Goal: Register for event/course

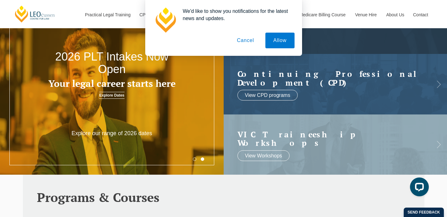
click at [246, 40] on button "Cancel" at bounding box center [245, 41] width 33 height 16
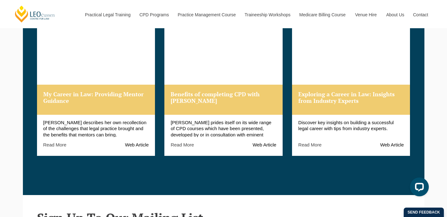
scroll to position [777, 0]
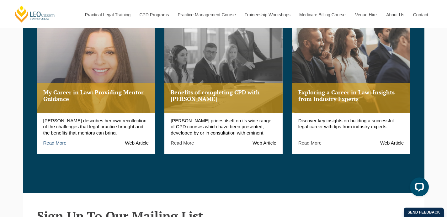
click at [63, 144] on link "Read More" at bounding box center [54, 142] width 23 height 5
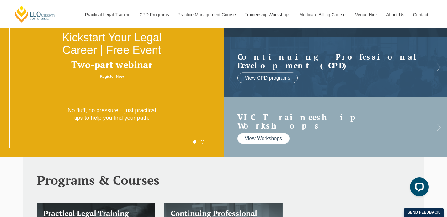
scroll to position [67, 0]
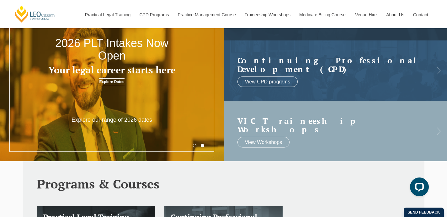
click at [313, 127] on h2 "VIC Traineeship Workshops" at bounding box center [329, 124] width 184 height 17
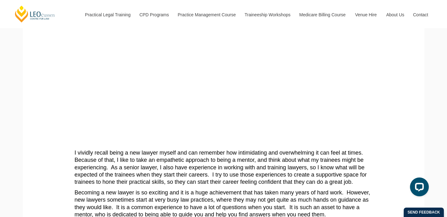
scroll to position [78, 0]
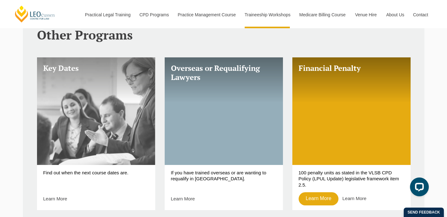
scroll to position [241, 0]
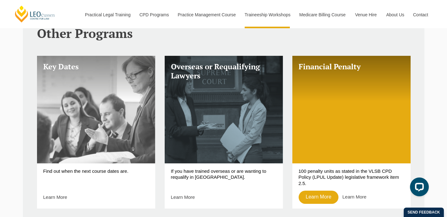
click at [61, 141] on link "Key Dates" at bounding box center [96, 110] width 118 height 108
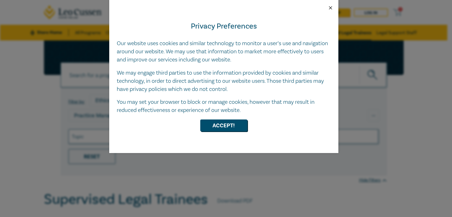
click at [331, 7] on button "Close" at bounding box center [331, 8] width 6 height 6
